Goal: Task Accomplishment & Management: Manage account settings

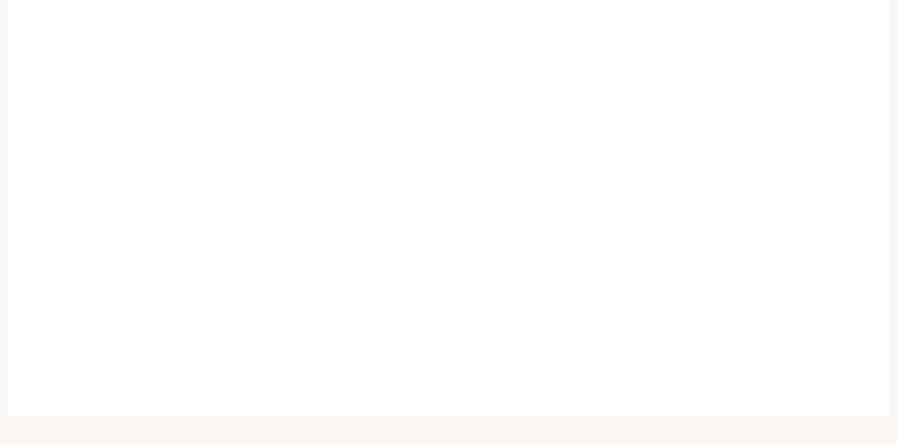
click at [880, 10] on div "button" at bounding box center [876, 14] width 14 height 14
click at [835, 88] on span "API Keys" at bounding box center [814, 92] width 126 height 10
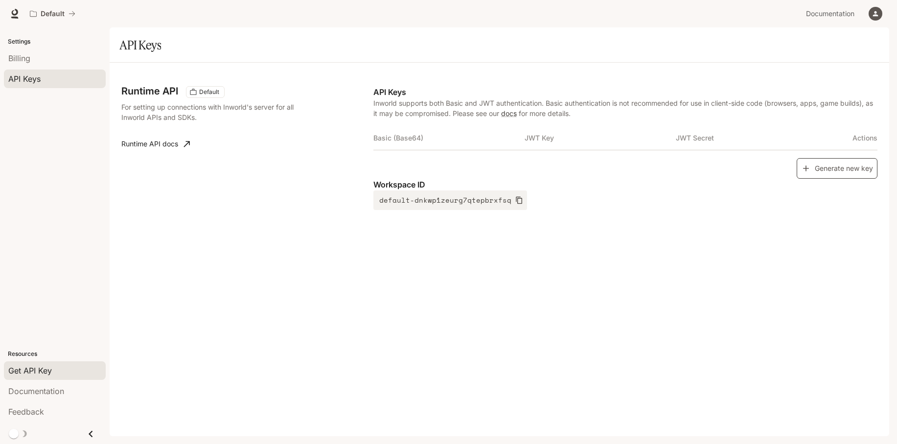
click at [808, 169] on icon "button" at bounding box center [806, 168] width 10 height 10
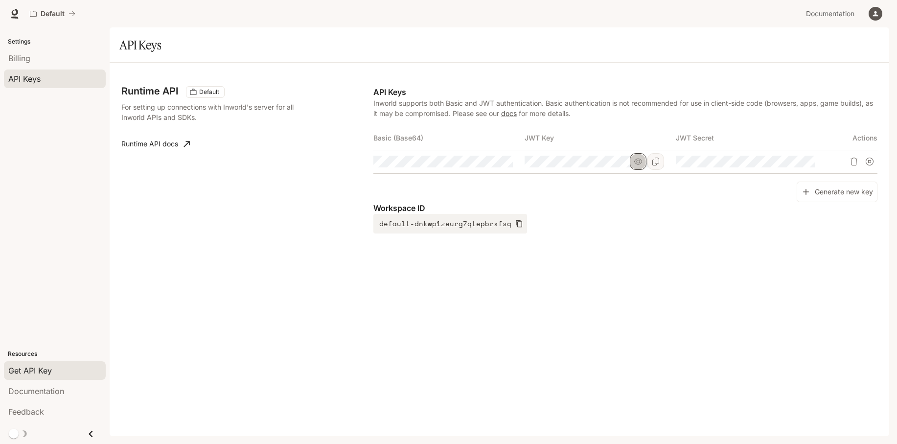
click at [640, 162] on icon "button" at bounding box center [638, 162] width 8 height 8
click at [791, 162] on icon "button" at bounding box center [790, 162] width 8 height 8
click at [717, 208] on p "Workspace ID" at bounding box center [625, 208] width 504 height 12
click at [489, 163] on icon "button" at bounding box center [487, 162] width 8 height 8
click at [509, 162] on button "Copy Basic (Base64)" at bounding box center [504, 161] width 17 height 17
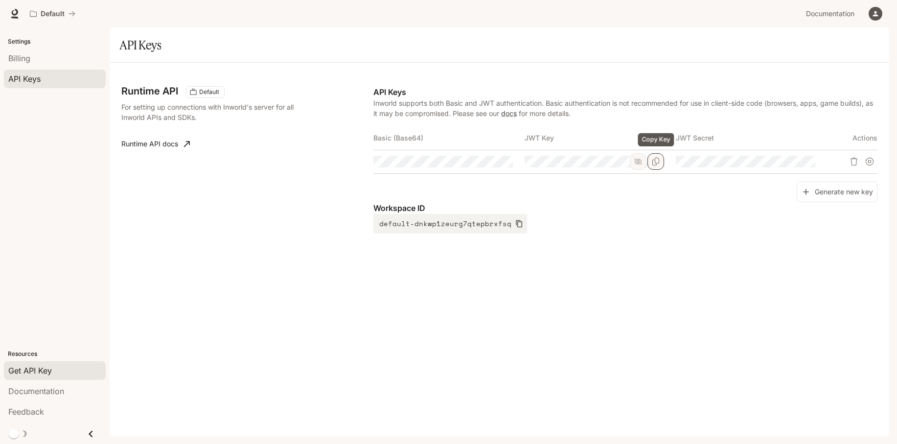
click at [657, 161] on icon "Copy Key" at bounding box center [656, 162] width 8 height 8
click at [809, 159] on icon "Copy Secret" at bounding box center [807, 162] width 8 height 8
drag, startPoint x: 679, startPoint y: 141, endPoint x: 718, endPoint y: 140, distance: 38.2
click at [718, 140] on th "JWT Secret" at bounding box center [751, 137] width 151 height 23
click at [660, 140] on th "JWT Key" at bounding box center [600, 137] width 151 height 23
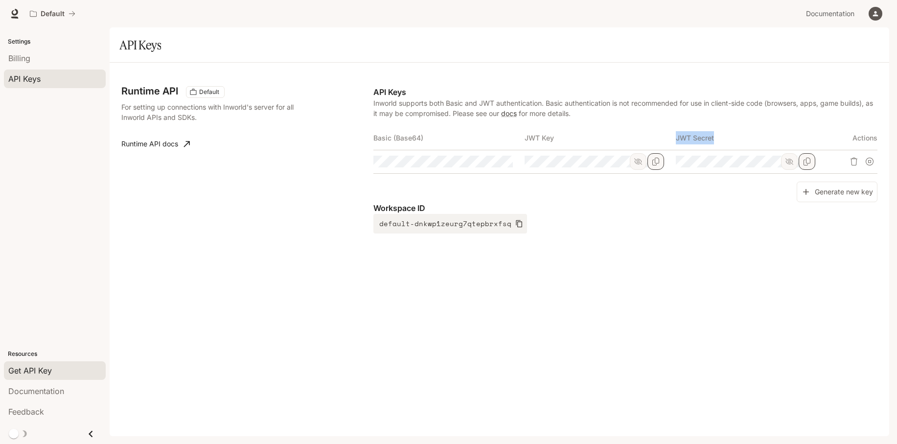
drag, startPoint x: 677, startPoint y: 136, endPoint x: 716, endPoint y: 136, distance: 38.7
click at [716, 136] on th "JWT Secret" at bounding box center [751, 137] width 151 height 23
copy th "JWT Secret"
click at [585, 233] on div "Workspace ID default-dnkwp1zeurg7qtepbrxfsq" at bounding box center [625, 217] width 504 height 31
click at [530, 212] on p "Workspace ID" at bounding box center [625, 208] width 504 height 12
